Goal: Transaction & Acquisition: Purchase product/service

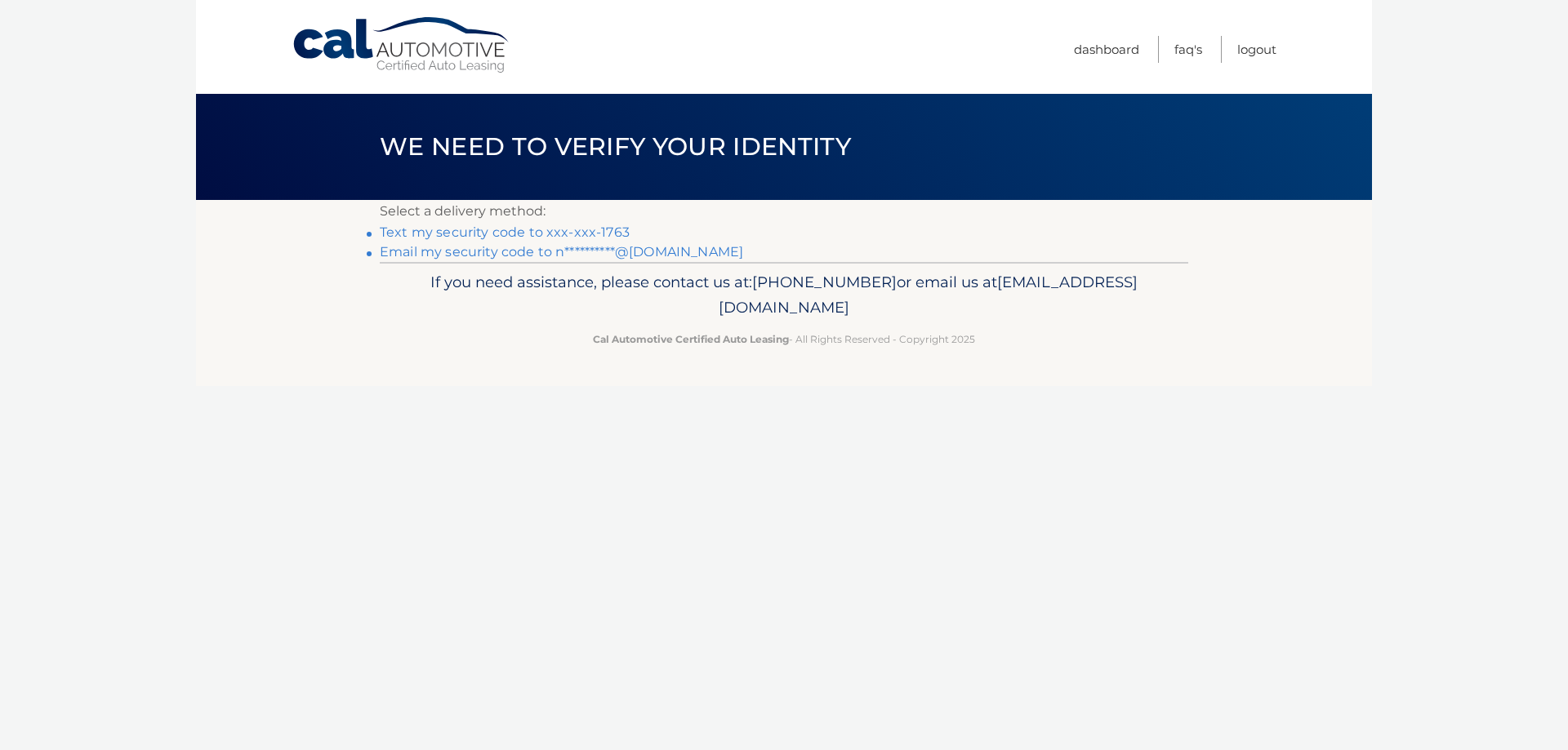
click at [468, 232] on link "Text my security code to xxx-xxx-1763" at bounding box center [505, 232] width 250 height 15
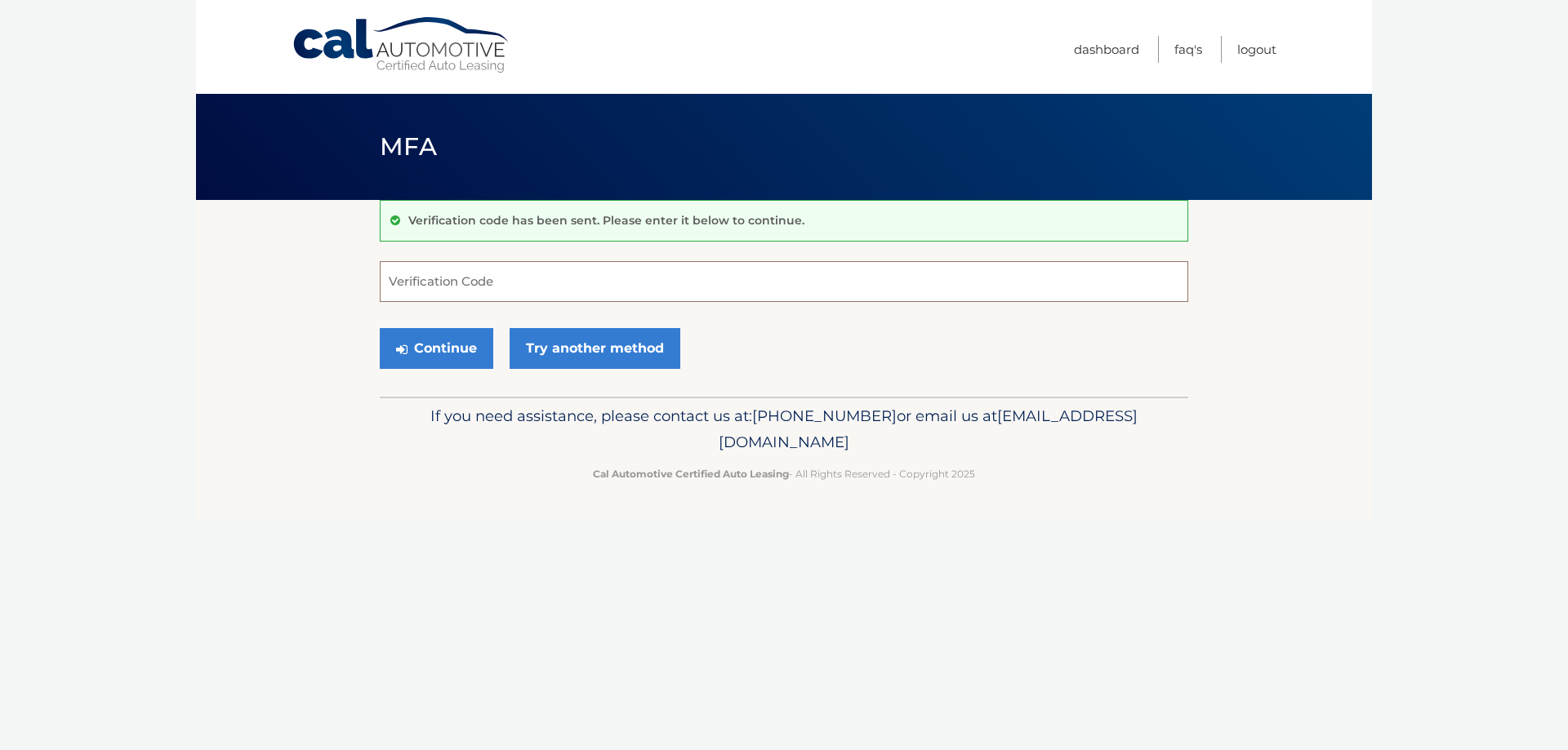
click at [461, 289] on input "Verification Code" at bounding box center [784, 281] width 808 height 41
type input "346915"
click at [449, 348] on button "Continue" at bounding box center [436, 348] width 113 height 41
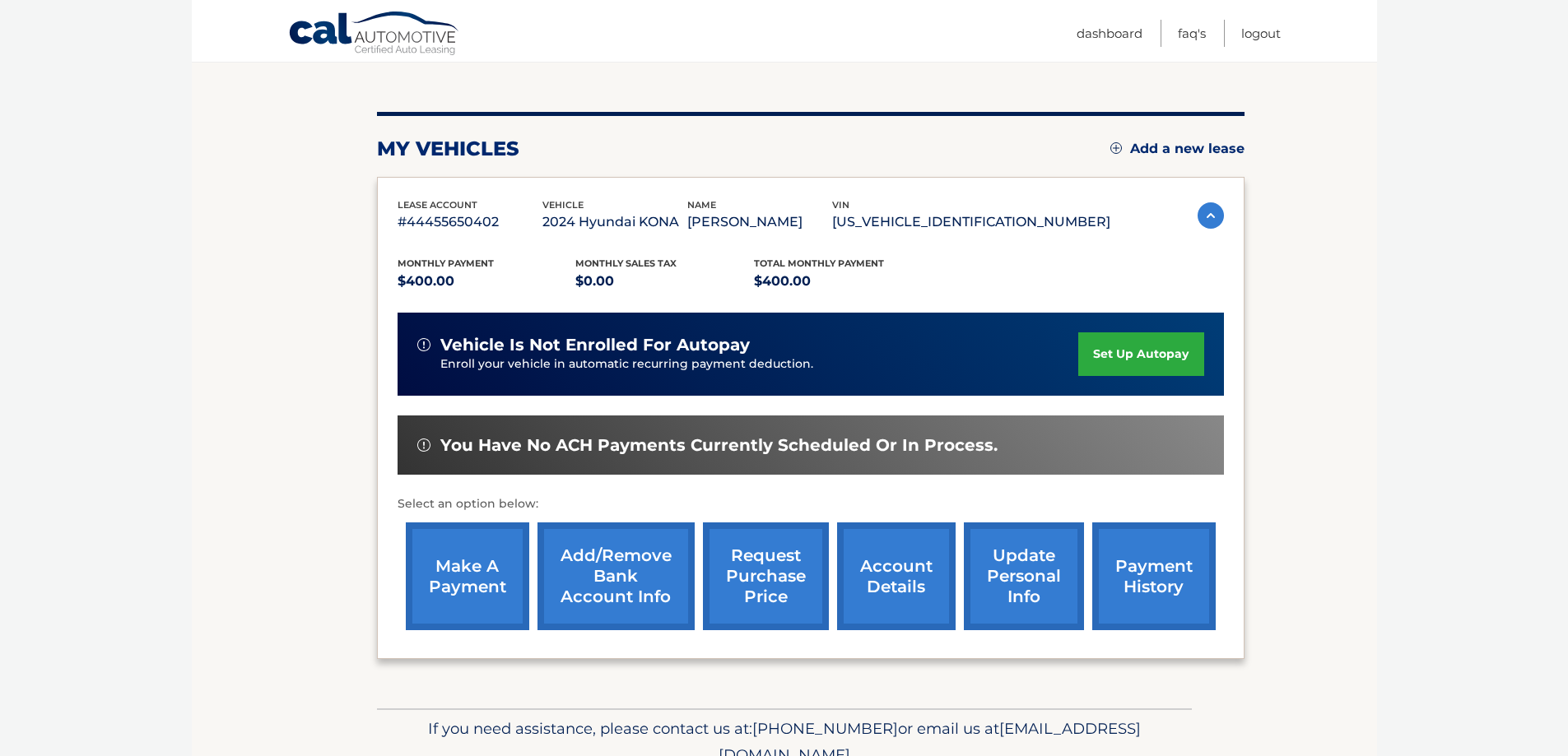
scroll to position [165, 0]
click at [441, 562] on link "make a payment" at bounding box center [468, 575] width 123 height 107
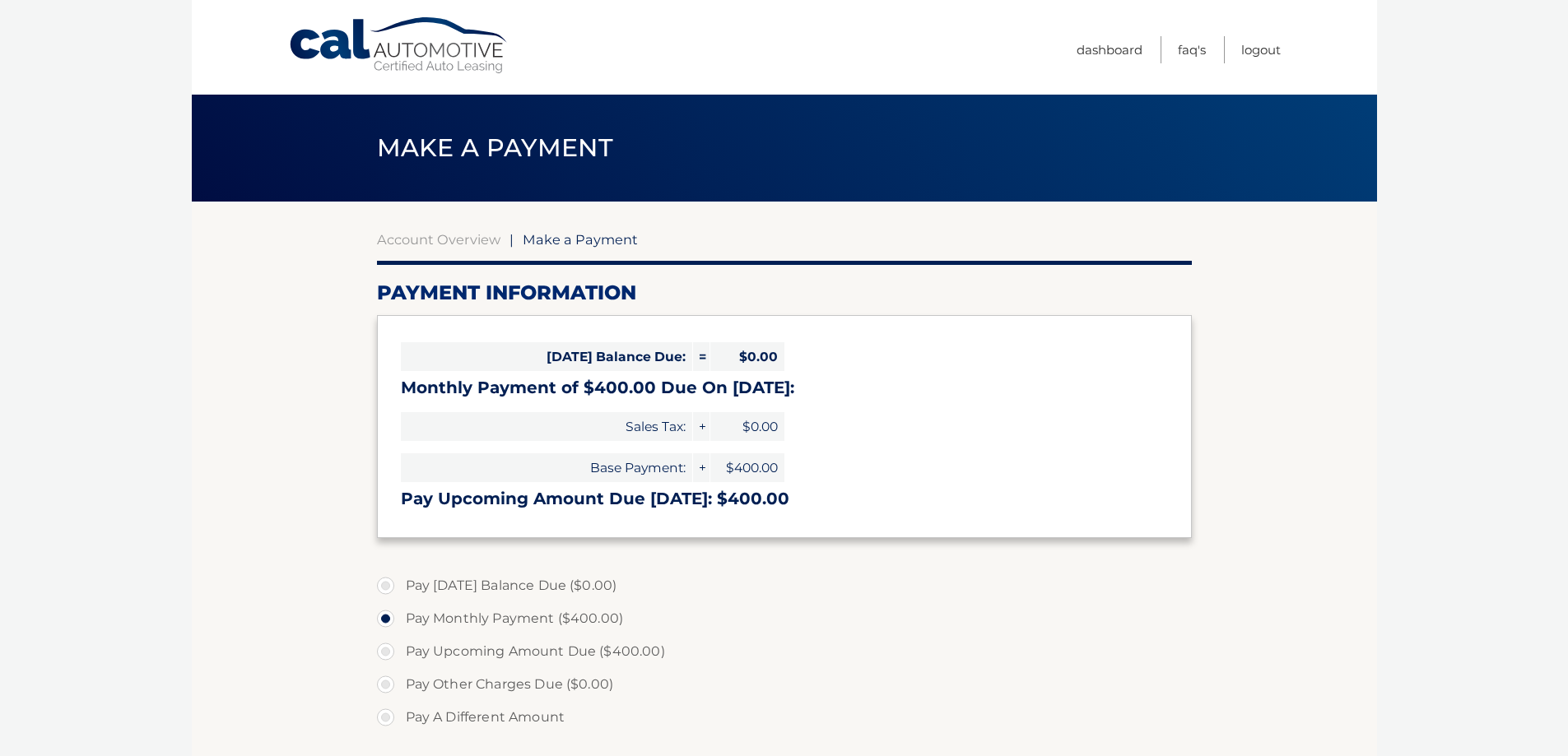
select select "ZWU0Y2M0ZTUtZTQxZC00NzljLTllZWMtNjhkOTZhMzFmMGYz"
click at [382, 621] on label "Pay Monthly Payment ($400.00)" at bounding box center [784, 618] width 814 height 33
click at [384, 621] on input "Pay Monthly Payment ($400.00)" at bounding box center [392, 615] width 16 height 26
